Goal: Check status: Check status

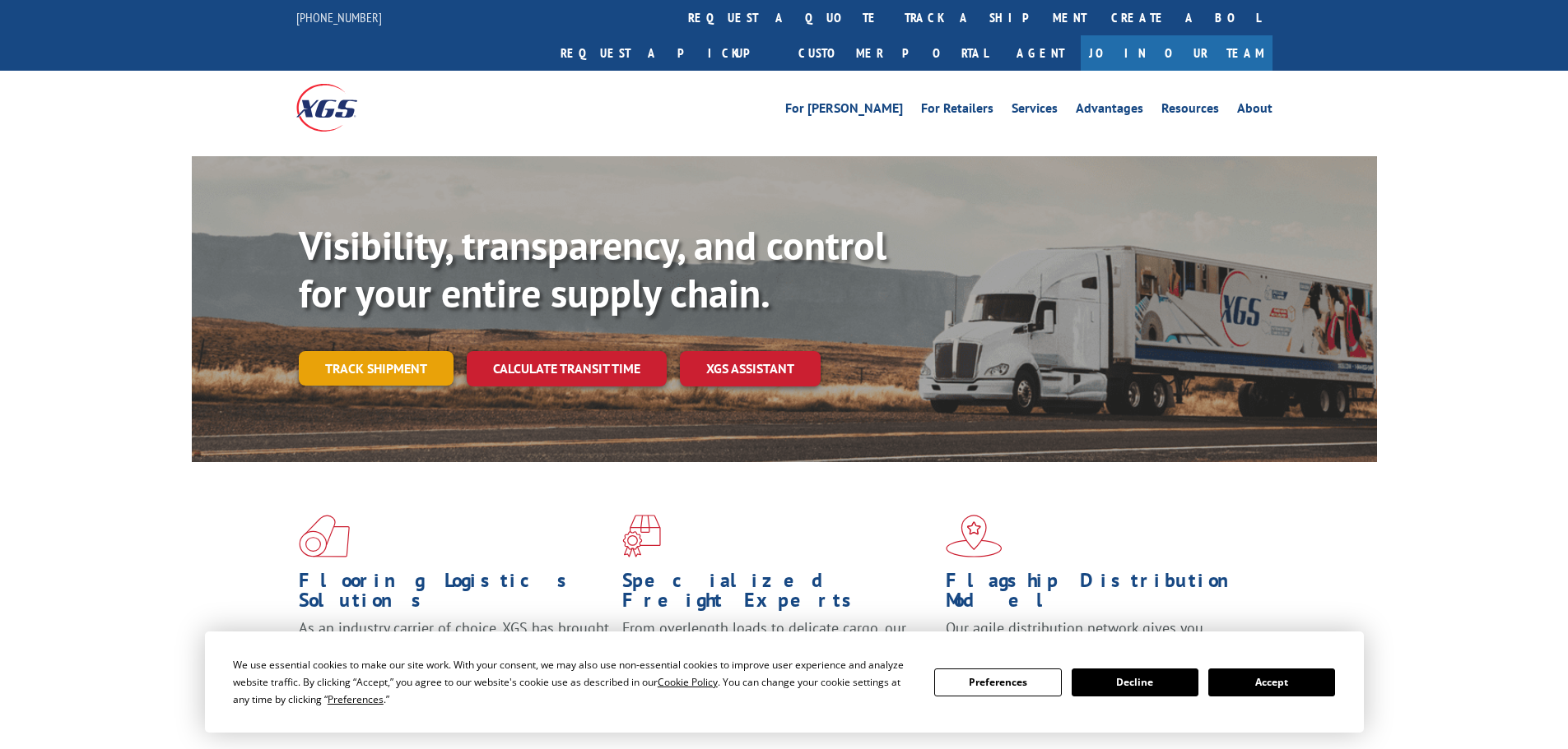
click at [384, 351] on link "Track shipment" at bounding box center [376, 369] width 155 height 35
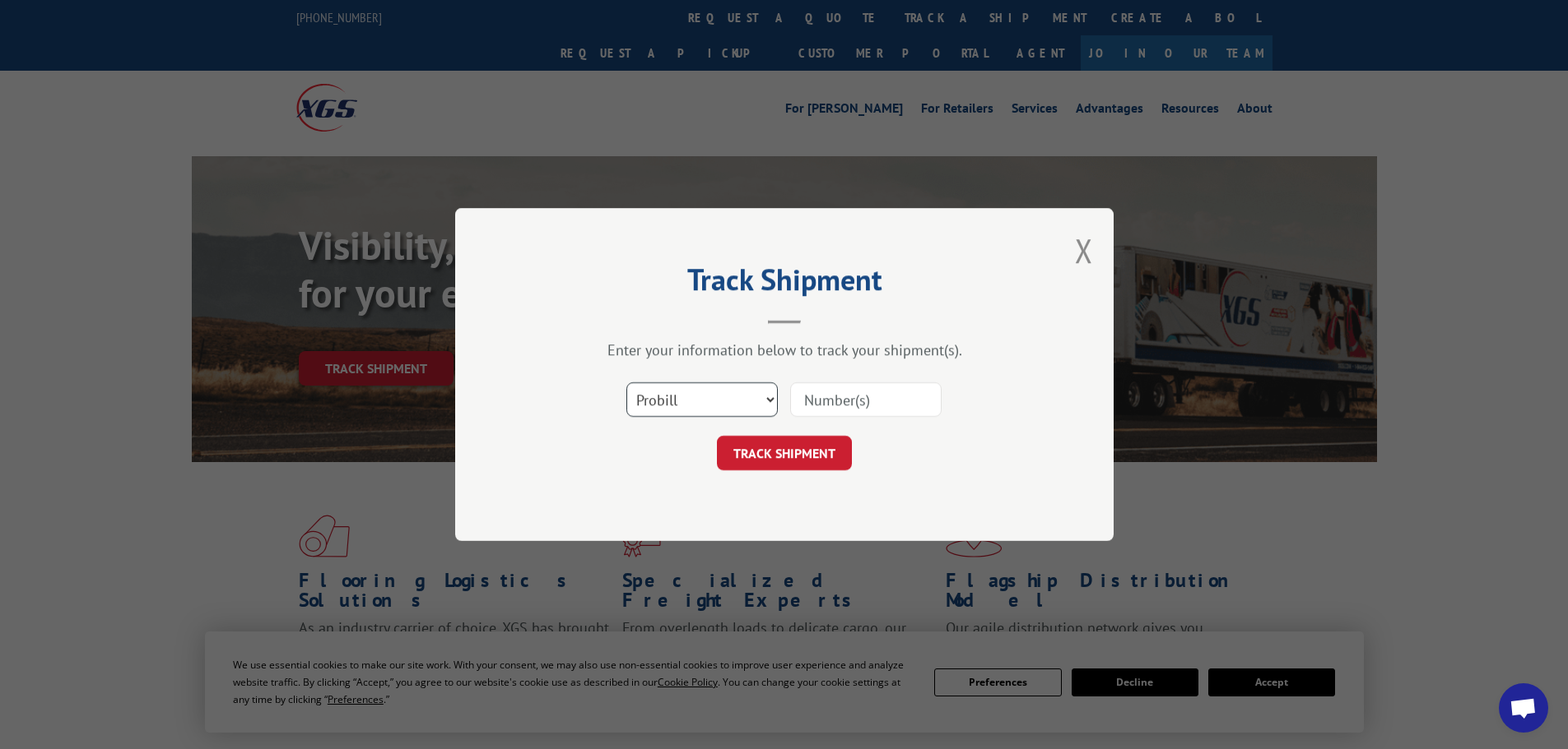
click at [655, 399] on select "Select category... Probill BOL PO" at bounding box center [702, 399] width 152 height 35
select select "bol"
click at [626, 382] on select "Select category... Probill BOL PO" at bounding box center [702, 399] width 152 height 35
click at [831, 408] on input at bounding box center [866, 399] width 152 height 35
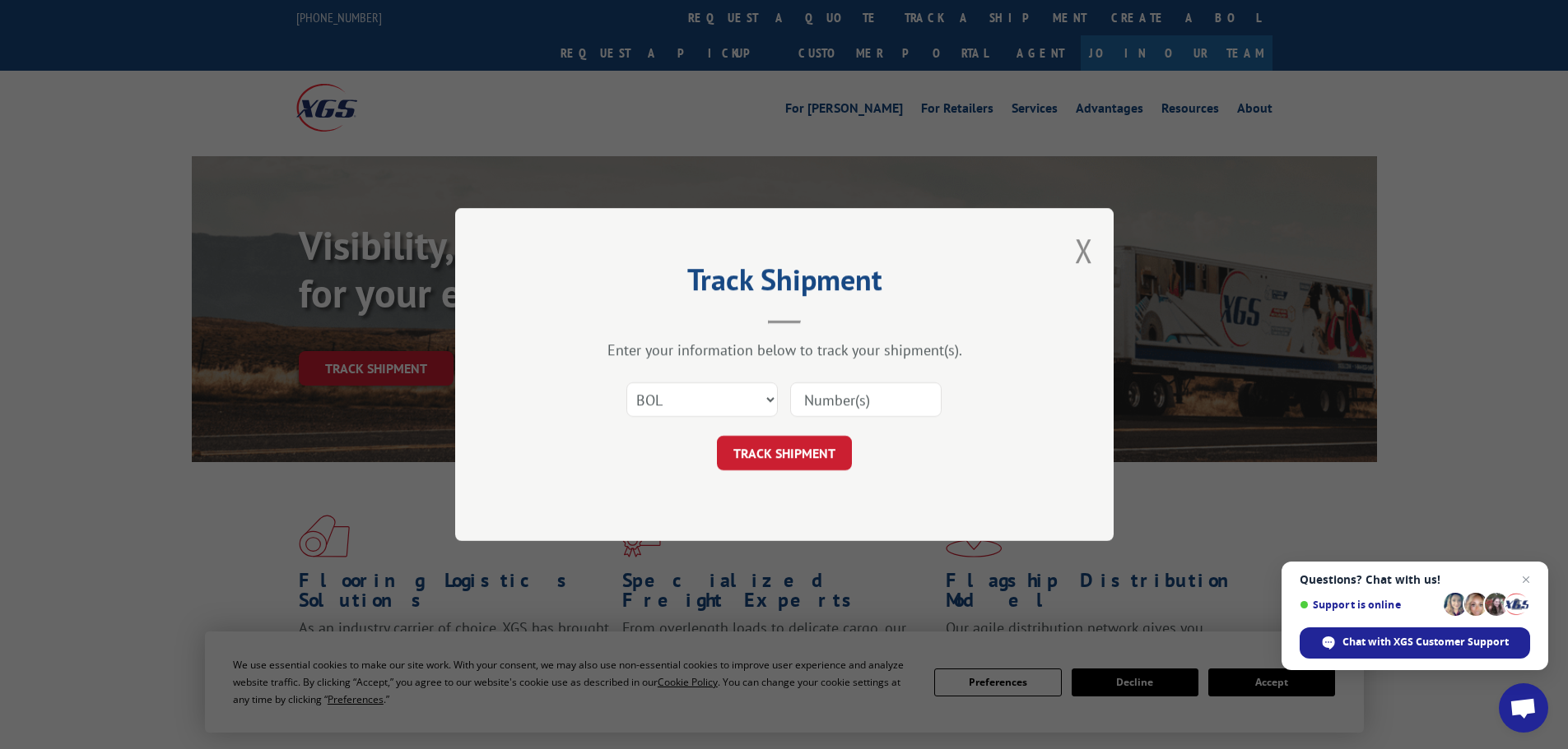
paste input "472690"
type input "472690"
click at [825, 447] on button "TRACK SHIPMENT" at bounding box center [784, 453] width 135 height 35
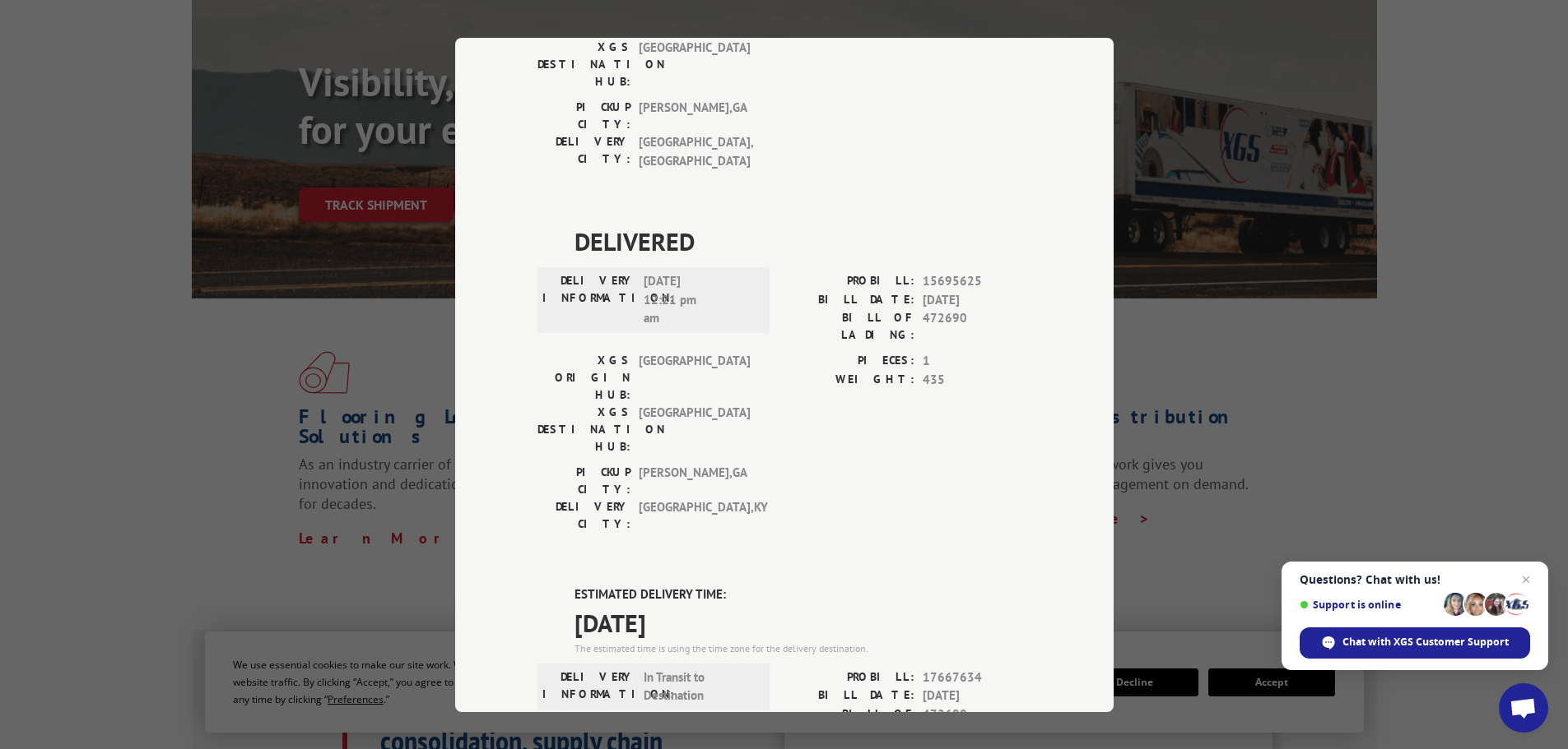
scroll to position [164, 0]
drag, startPoint x: 569, startPoint y: 148, endPoint x: 703, endPoint y: 151, distance: 134.0
click at [703, 604] on span "[DATE]" at bounding box center [802, 622] width 456 height 37
copy span "[DATE]"
